Goal: Navigation & Orientation: Find specific page/section

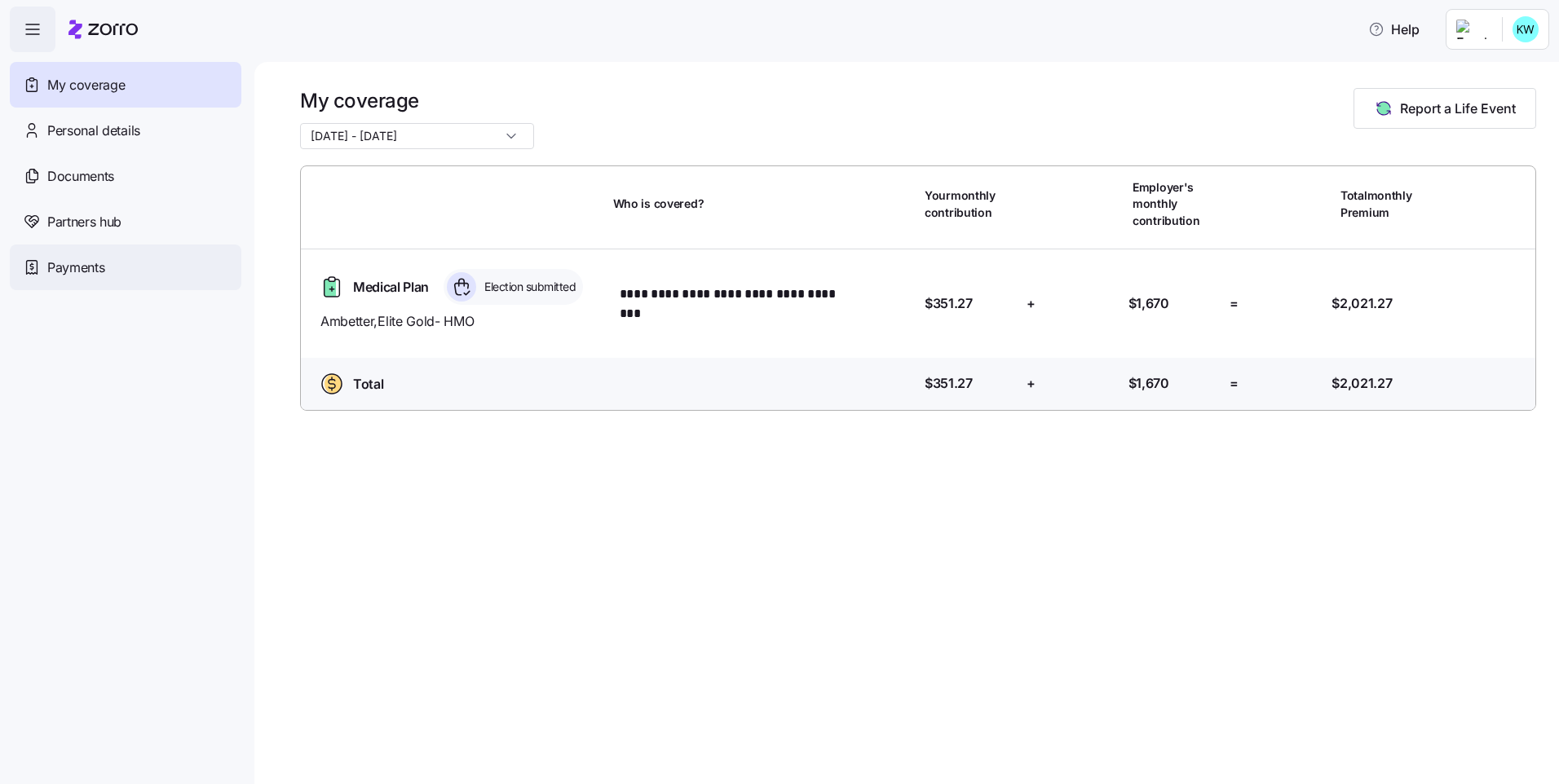
click at [76, 271] on span "Payments" at bounding box center [76, 268] width 57 height 20
click at [134, 136] on span "Personal details" at bounding box center [94, 131] width 93 height 20
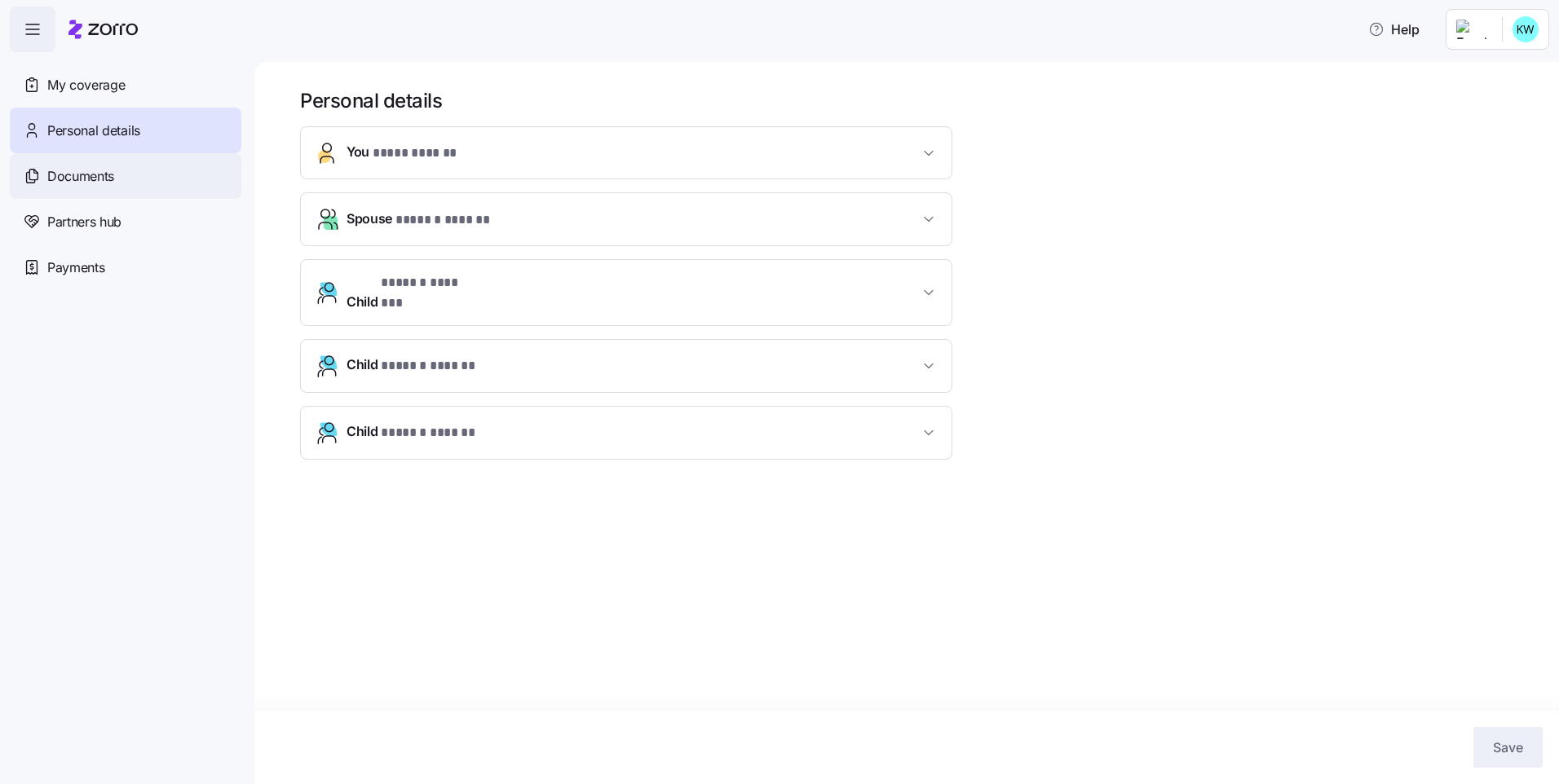
click at [132, 177] on div "Documents" at bounding box center [126, 176] width 232 height 46
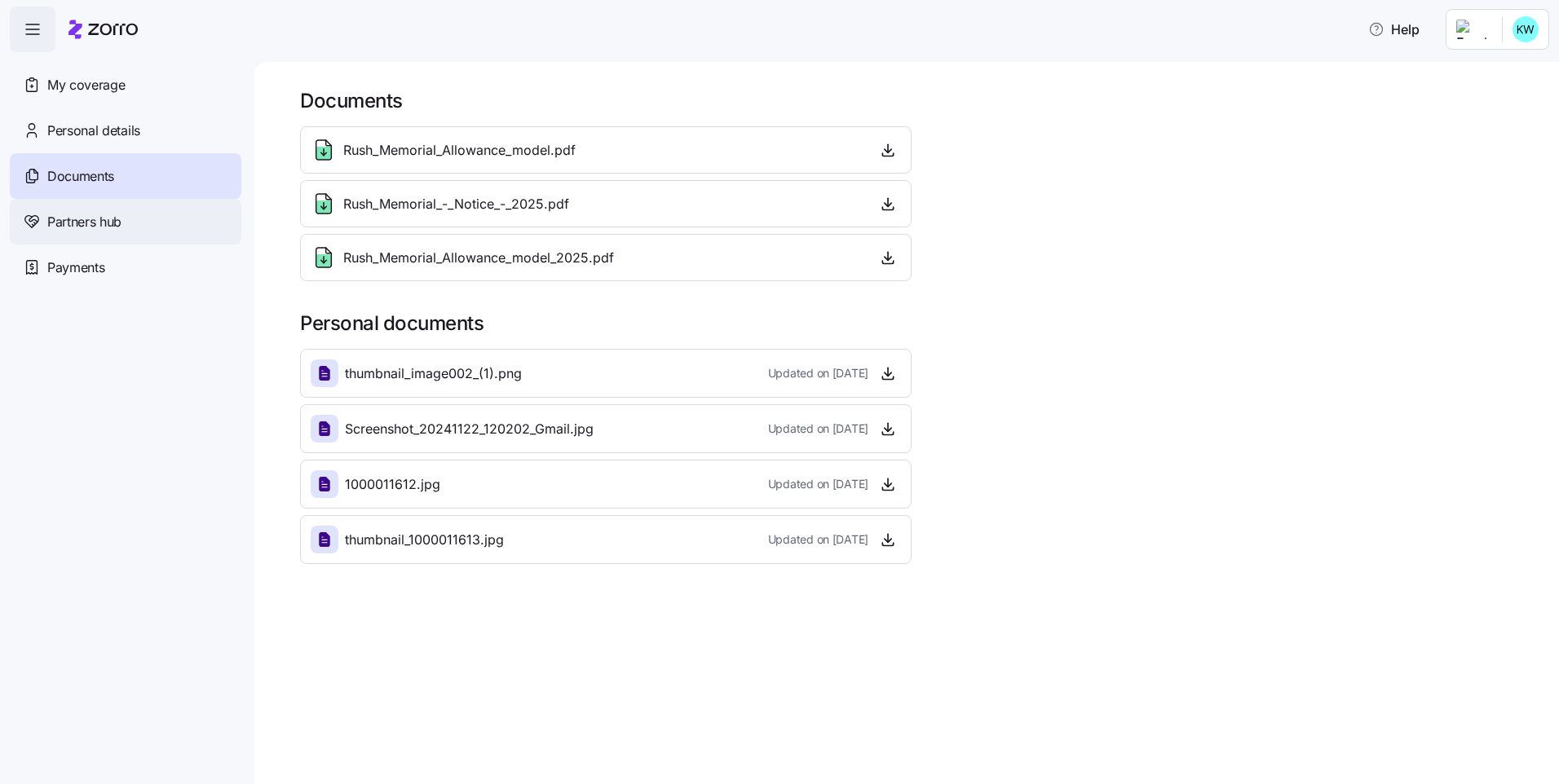
click at [116, 221] on span "Partners hub" at bounding box center [84, 222] width 74 height 20
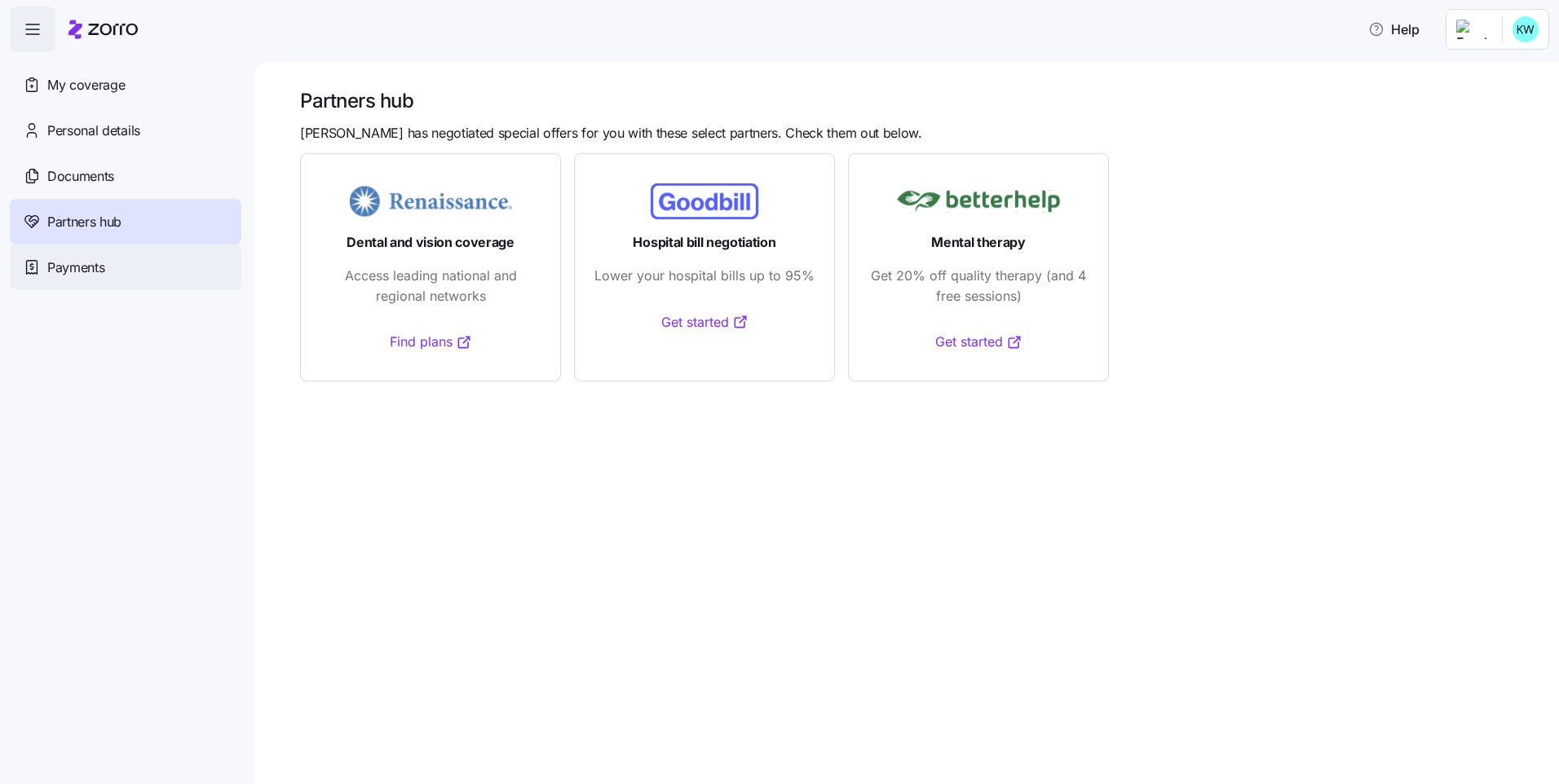
click at [107, 276] on div "Payments" at bounding box center [126, 267] width 232 height 46
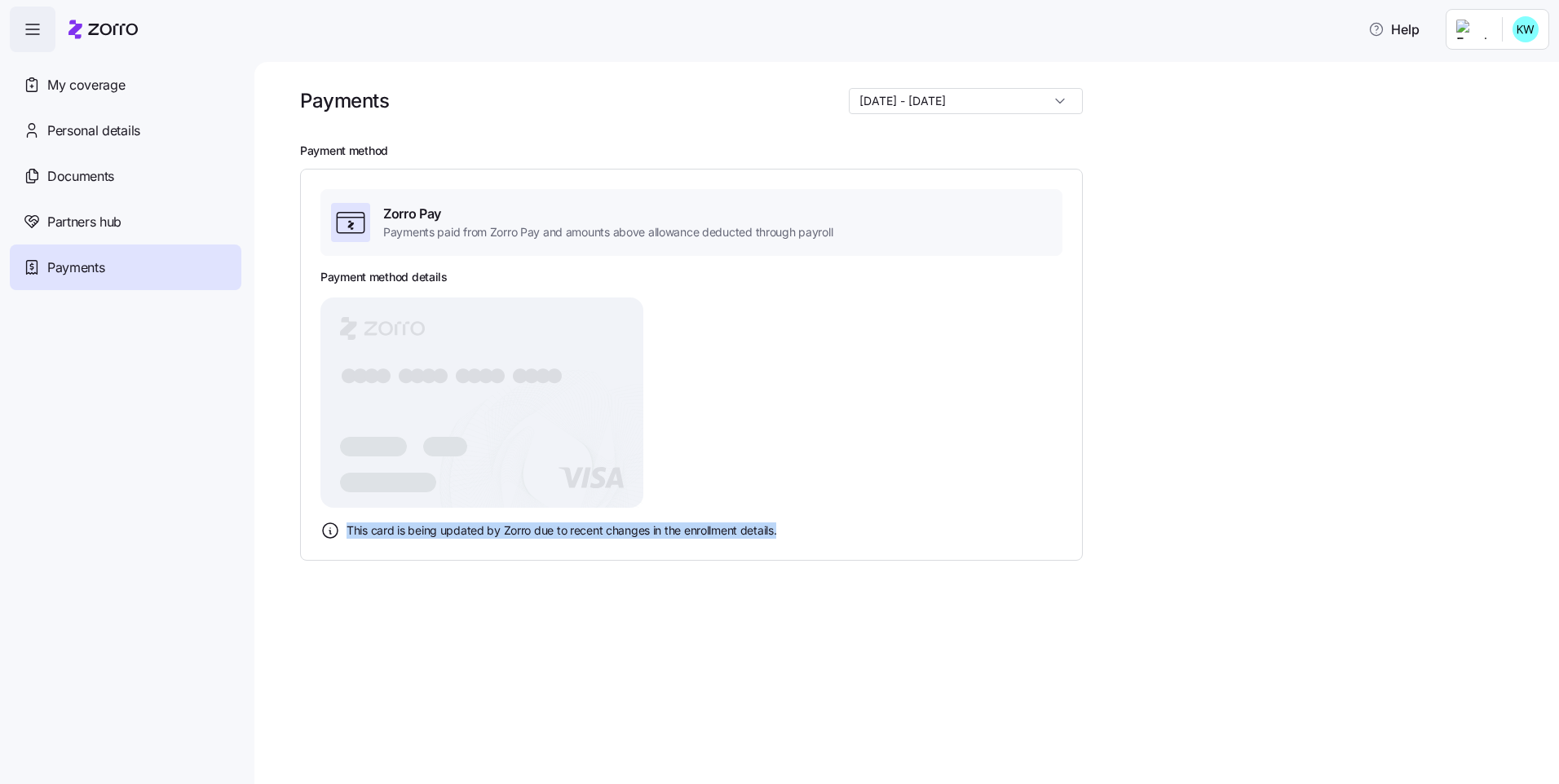
drag, startPoint x: 811, startPoint y: 540, endPoint x: 342, endPoint y: 546, distance: 469.0
click at [342, 546] on div "Zorro Pay Payments paid from Zorro Pay and amounts above allowance deducted thr…" at bounding box center [692, 365] width 783 height 393
copy span "This card is being updated by Zorro due to recent changes in the enrollment det…"
click at [144, 79] on div "My coverage" at bounding box center [126, 85] width 232 height 46
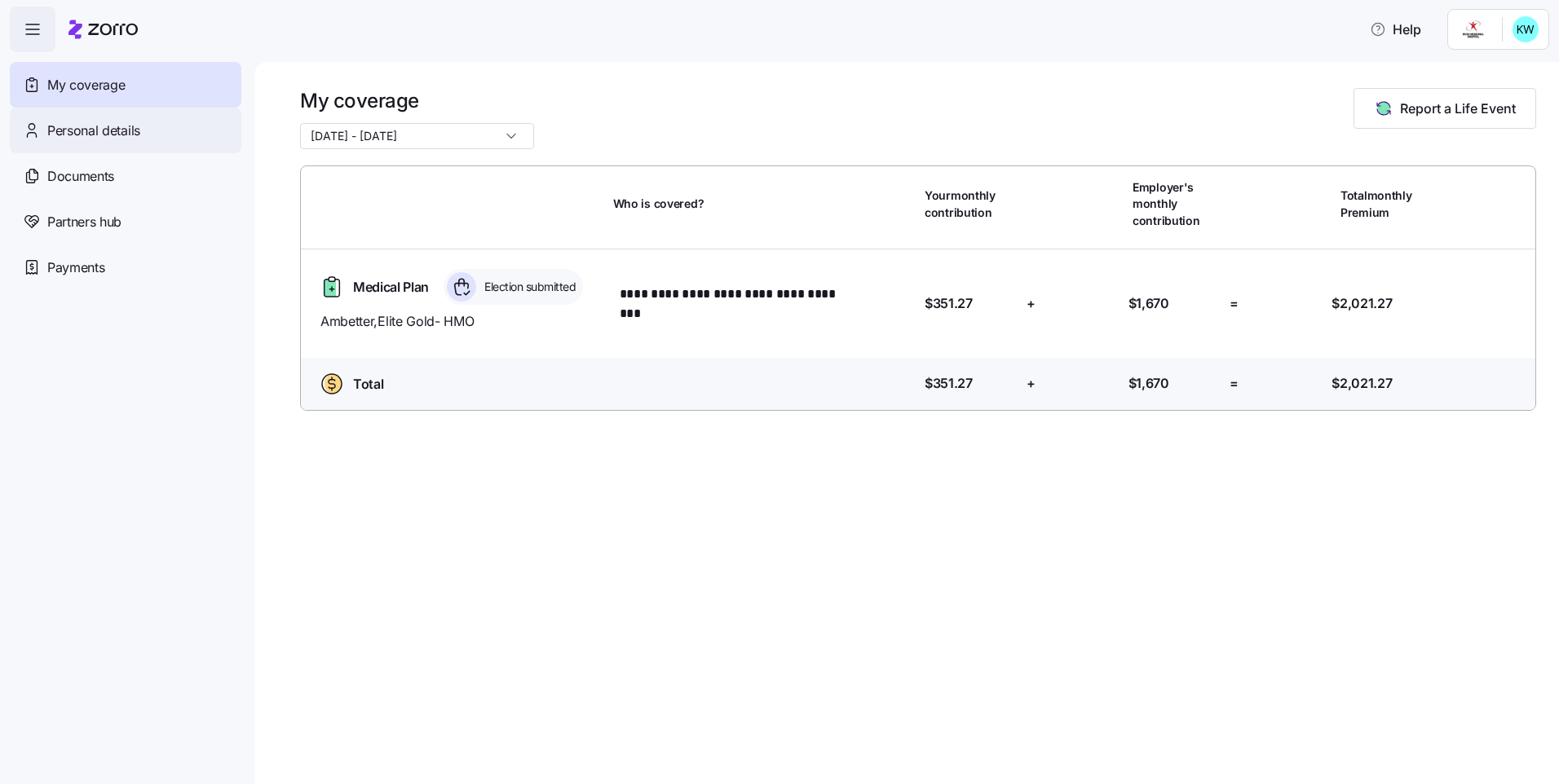
click at [143, 138] on div "Personal details" at bounding box center [126, 131] width 232 height 46
